Goal: Information Seeking & Learning: Learn about a topic

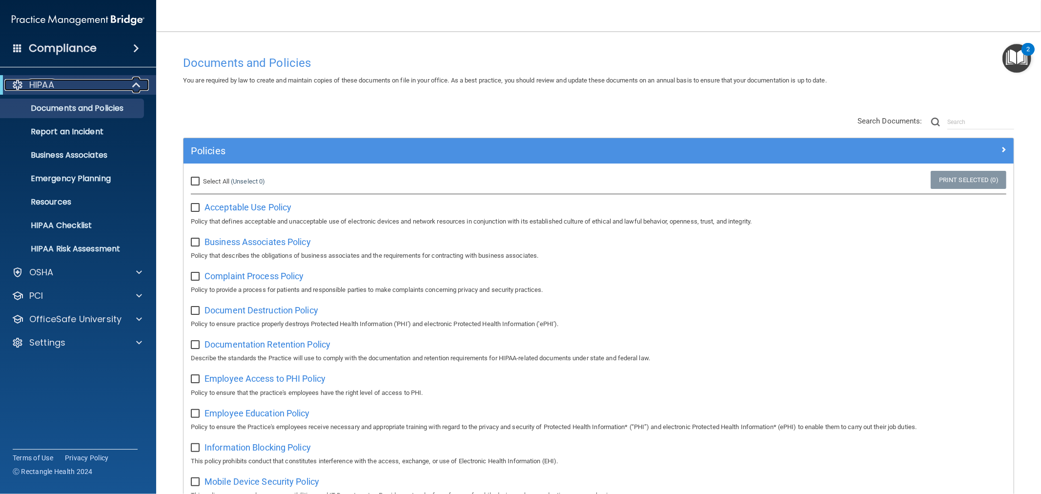
click at [91, 89] on div "HIPAA" at bounding box center [64, 85] width 121 height 12
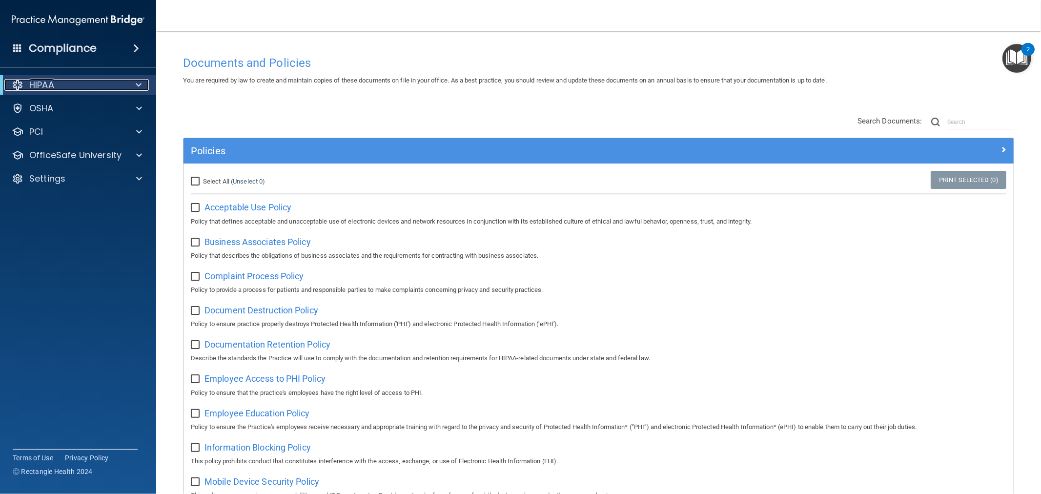
click at [105, 90] on div "HIPAA" at bounding box center [64, 85] width 121 height 12
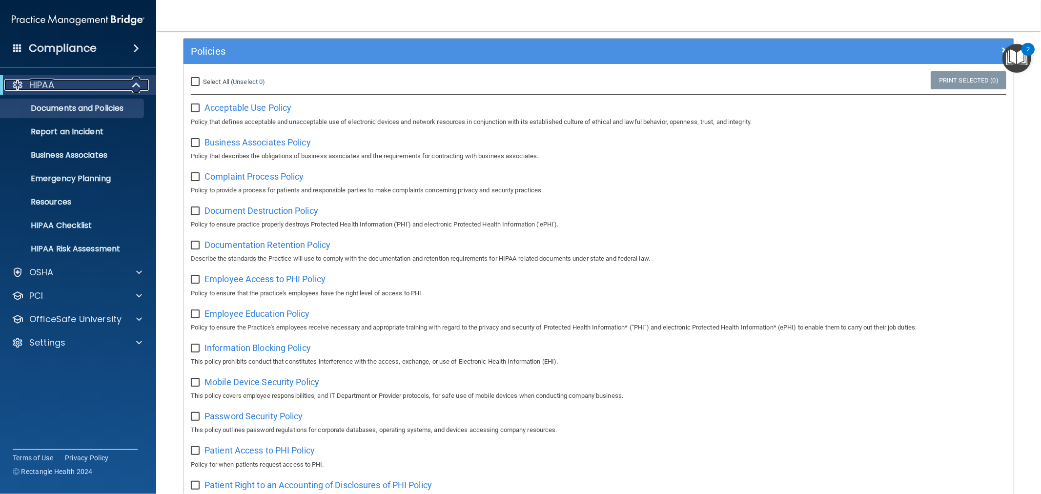
scroll to position [271, 0]
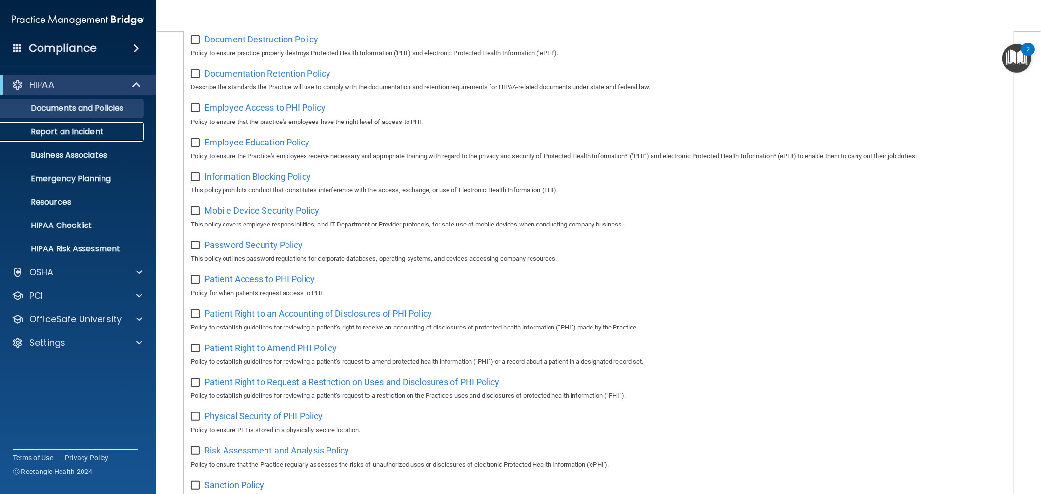
click at [97, 127] on p "Report an Incident" at bounding box center [72, 132] width 133 height 10
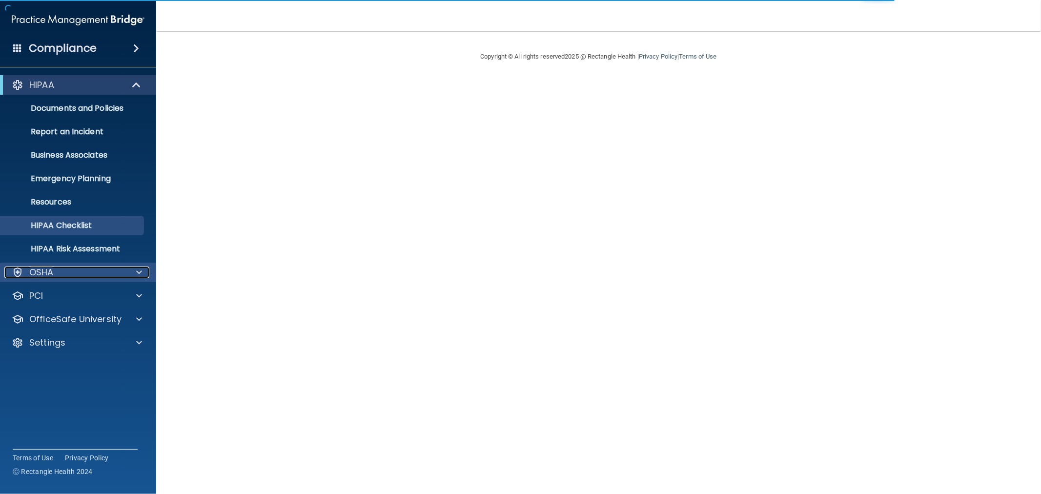
click at [91, 276] on div "OSHA" at bounding box center [64, 273] width 121 height 12
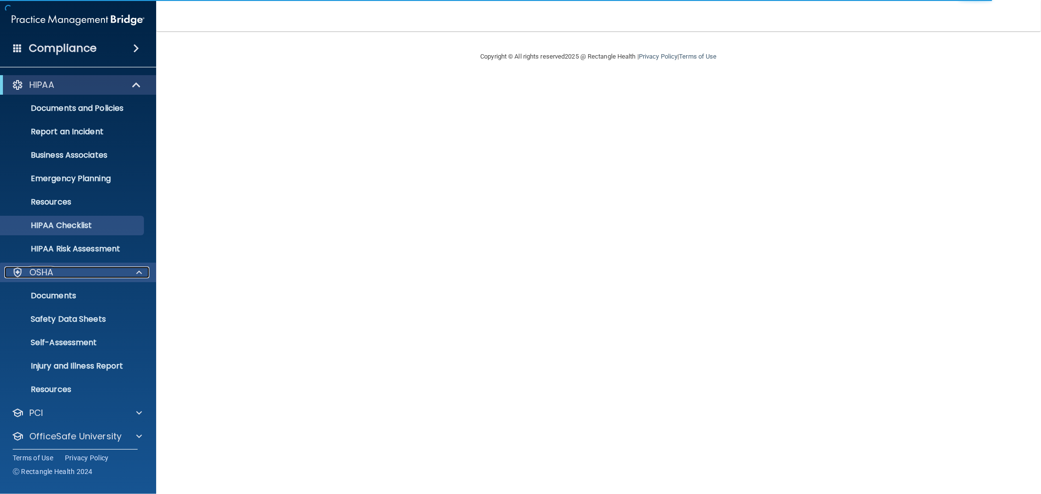
click at [100, 270] on div "OSHA" at bounding box center [64, 273] width 121 height 12
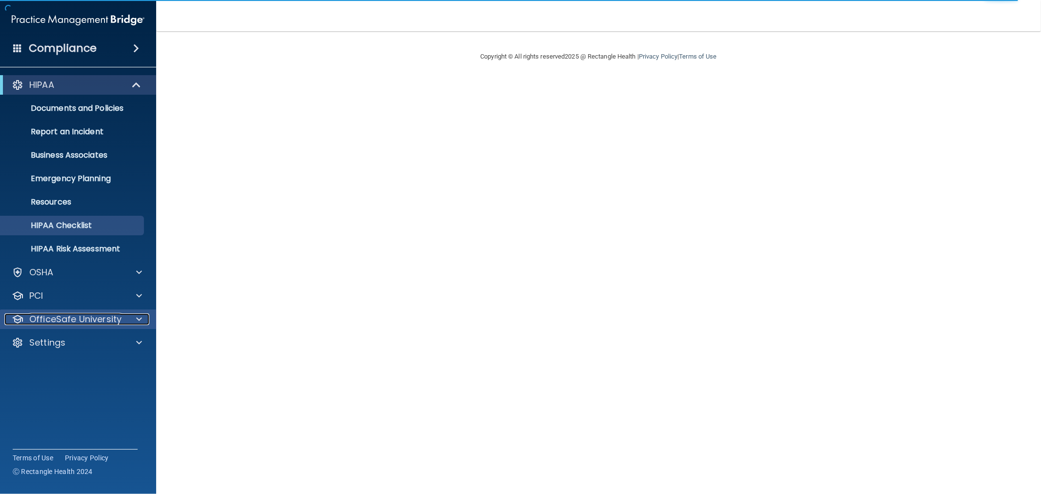
click at [98, 316] on p "OfficeSafe University" at bounding box center [75, 319] width 92 height 12
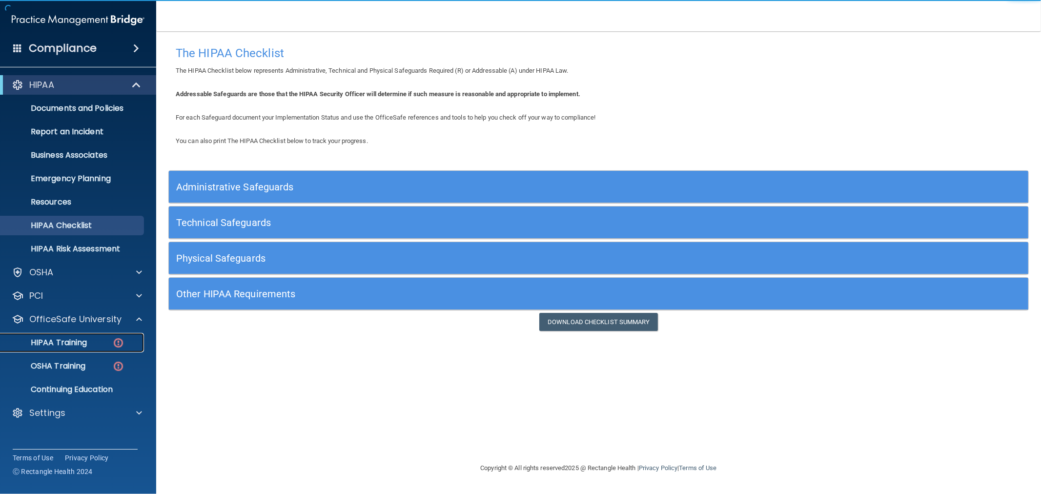
click at [82, 346] on p "HIPAA Training" at bounding box center [46, 343] width 81 height 10
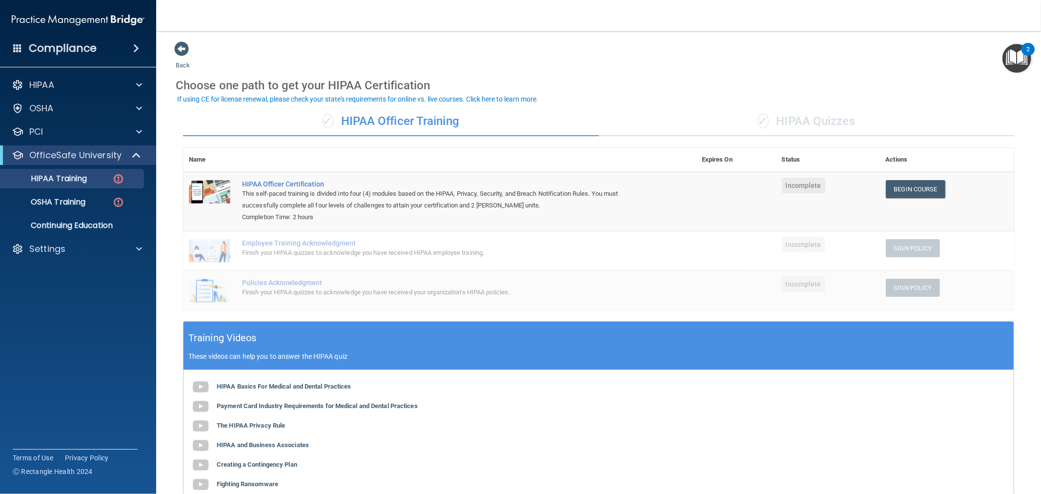
click at [833, 111] on div "✓ HIPAA Quizzes" at bounding box center [807, 121] width 416 height 29
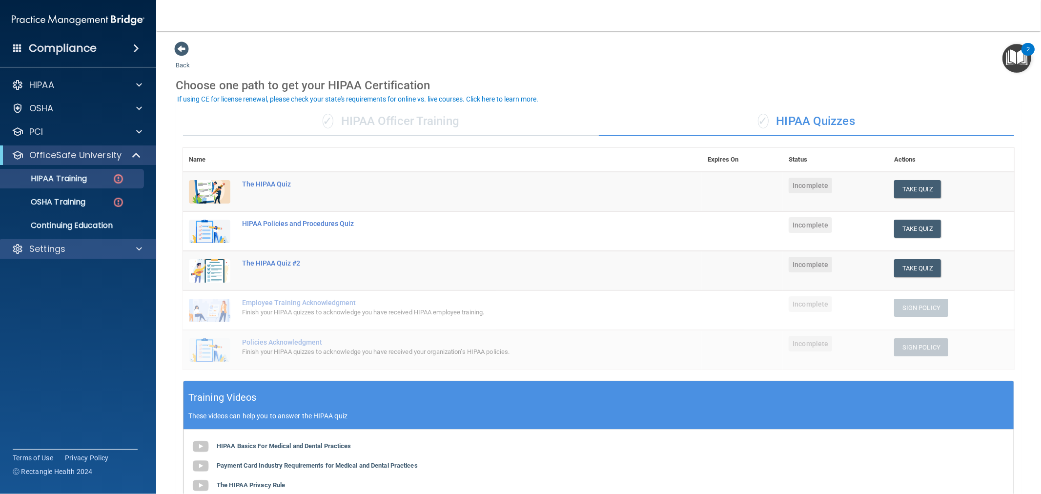
click at [41, 239] on div "Settings" at bounding box center [78, 249] width 157 height 20
click at [122, 100] on div "OSHA" at bounding box center [78, 109] width 157 height 20
click at [119, 105] on div "OSHA" at bounding box center [64, 109] width 121 height 12
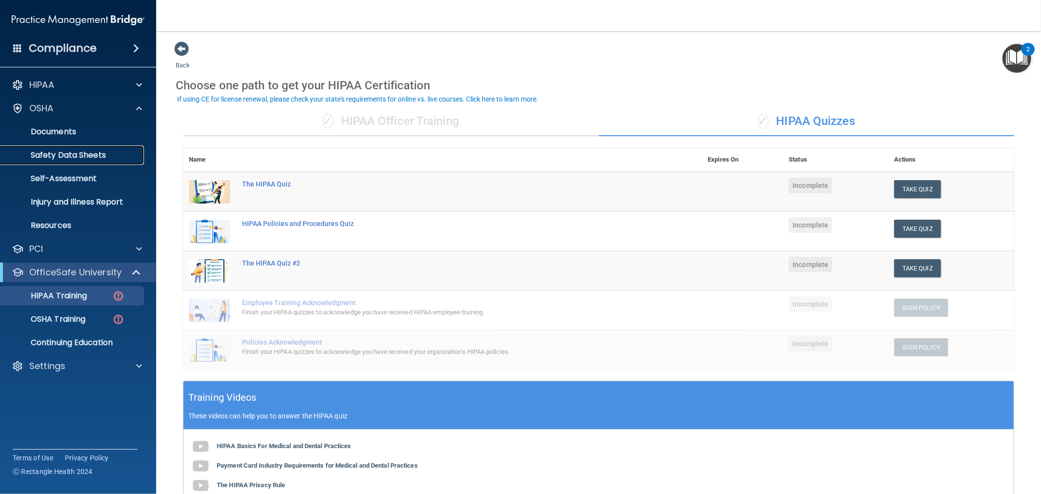
click at [84, 145] on link "Safety Data Sheets" at bounding box center [67, 155] width 154 height 20
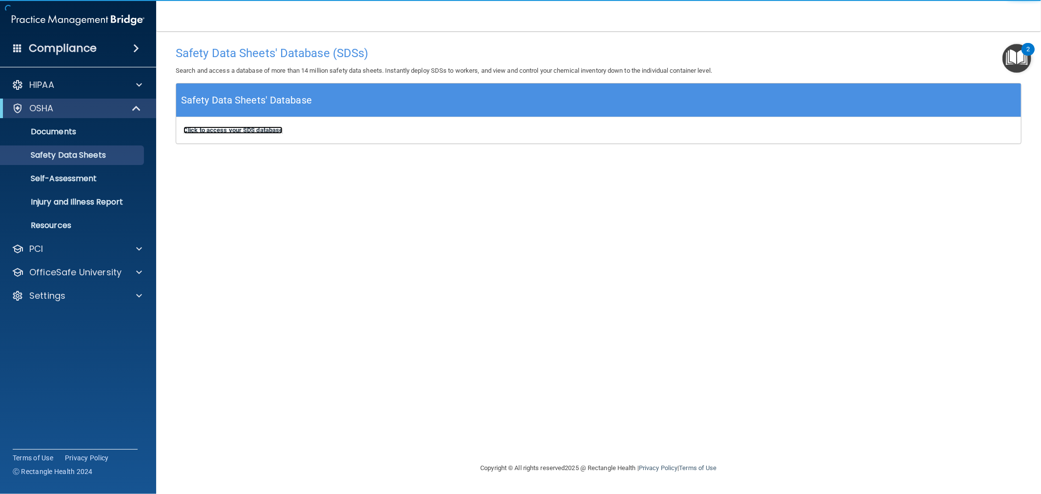
click at [229, 125] on div "Click to access your SDS database Click to access your SDS database" at bounding box center [598, 130] width 845 height 26
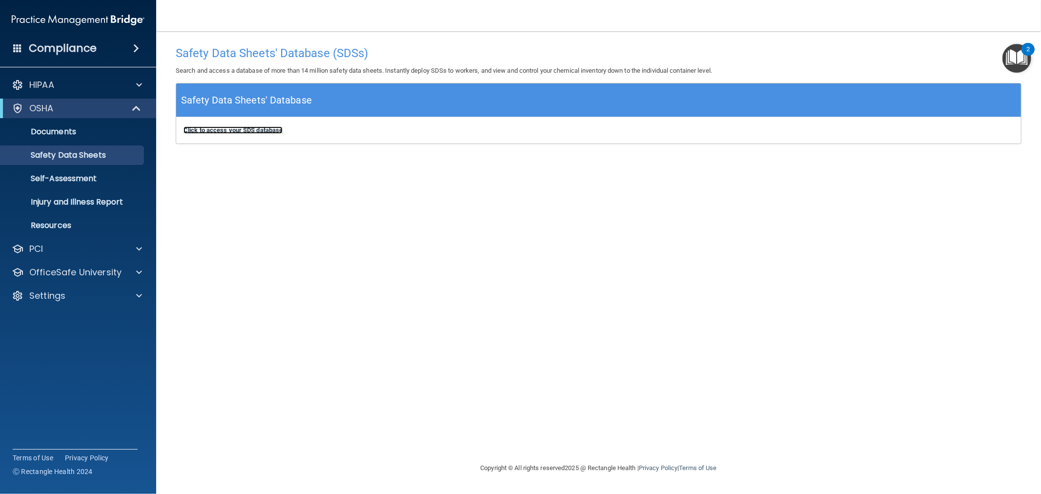
click at [254, 128] on b "Click to access your SDS database" at bounding box center [233, 129] width 99 height 7
click at [80, 77] on div "HIPAA" at bounding box center [78, 85] width 157 height 20
click at [100, 84] on div "HIPAA" at bounding box center [64, 85] width 121 height 12
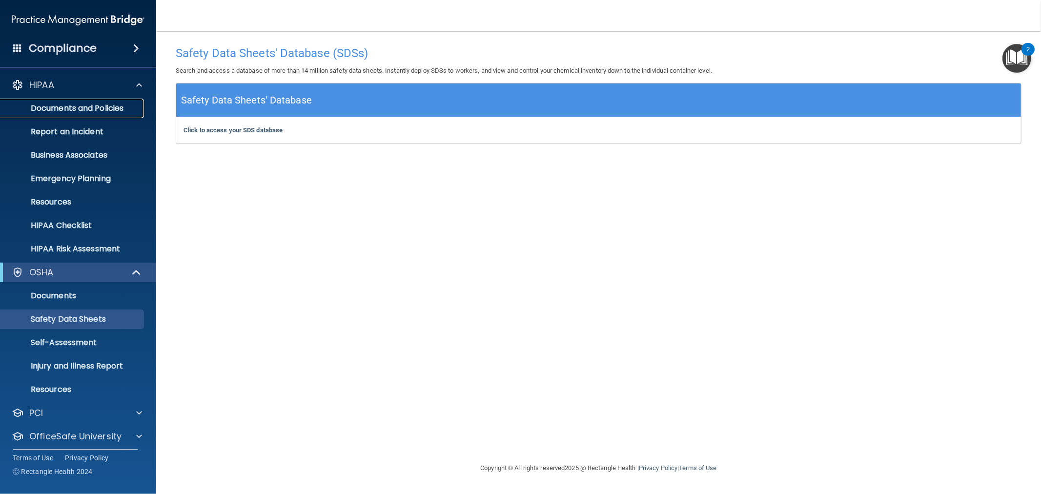
click at [84, 111] on p "Documents and Policies" at bounding box center [72, 109] width 133 height 10
